Goal: Task Accomplishment & Management: Use online tool/utility

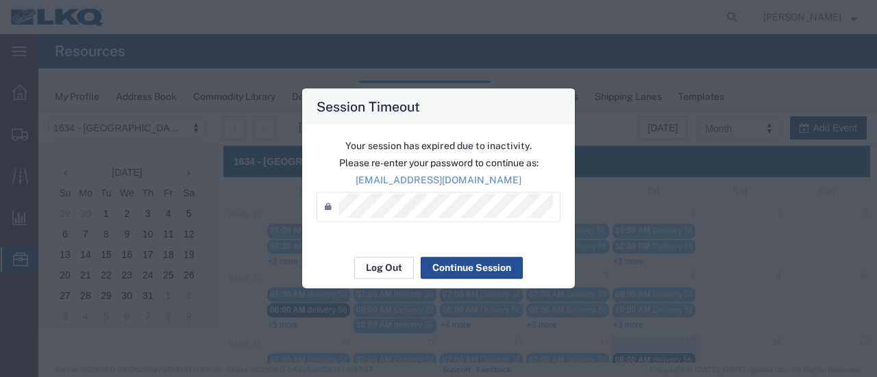
scroll to position [205, 0]
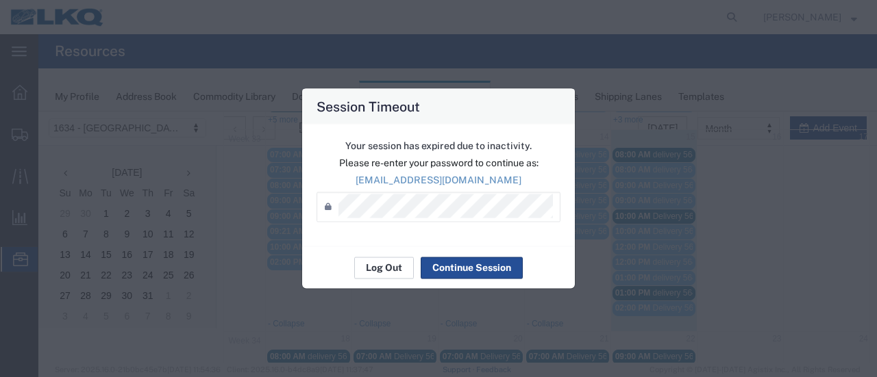
click at [393, 262] on button "Log Out" at bounding box center [384, 268] width 60 height 22
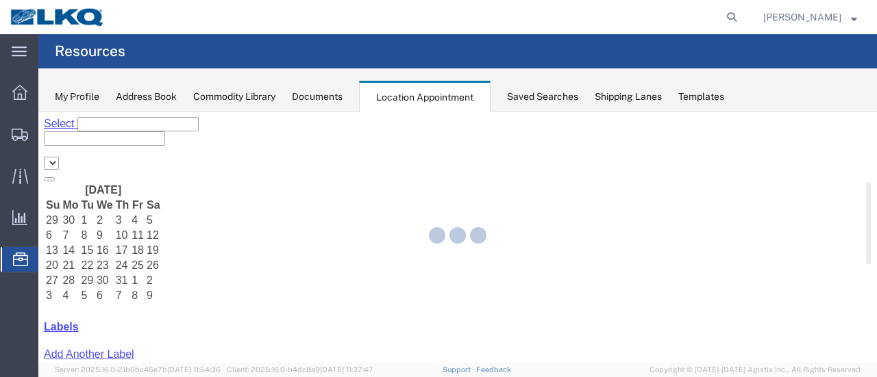
select select "28712"
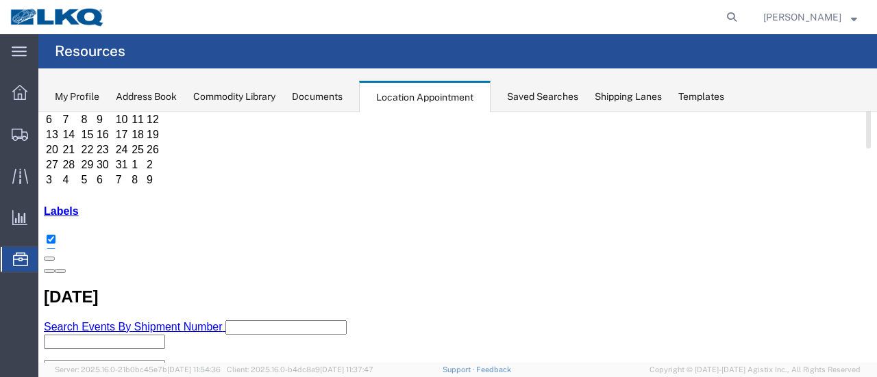
scroll to position [137, 0]
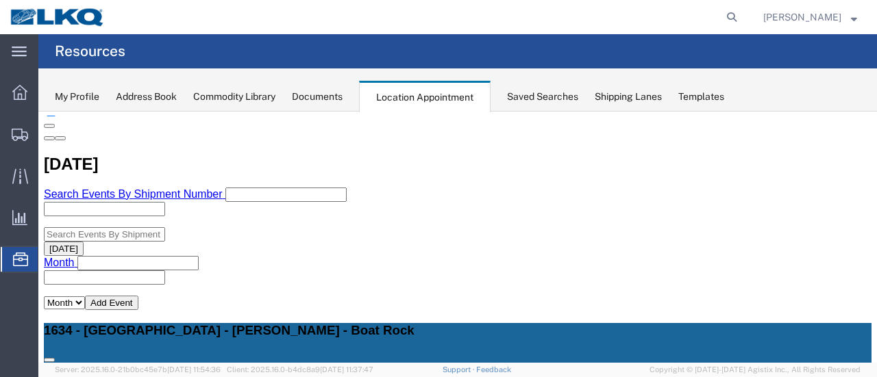
scroll to position [274, 0]
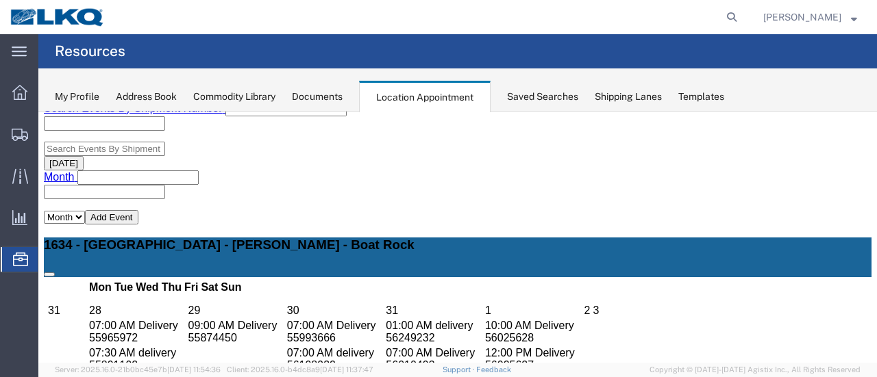
scroll to position [411, 0]
